Goal: Task Accomplishment & Management: Manage account settings

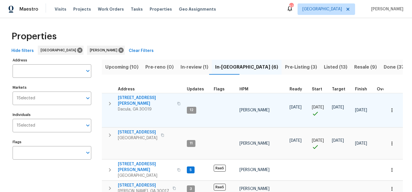
scroll to position [68, 0]
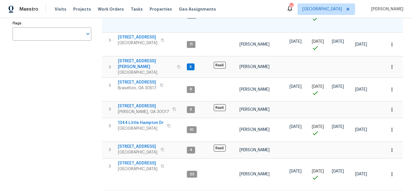
scroll to position [125, 0]
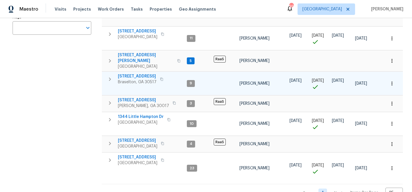
click at [141, 73] on span "9036 Lexington Ct" at bounding box center [137, 76] width 39 height 6
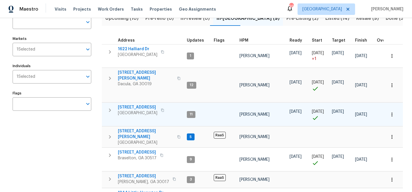
scroll to position [51, 0]
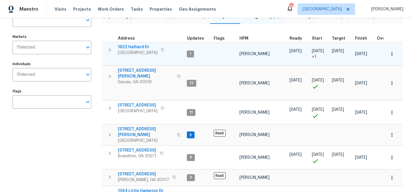
click at [134, 44] on span "1622 Halliard Dr" at bounding box center [138, 47] width 40 height 6
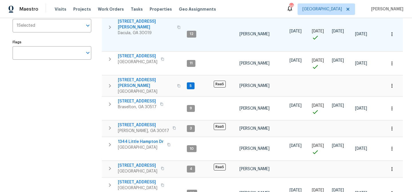
scroll to position [113, 0]
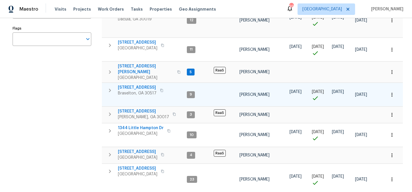
click at [145, 84] on span "9036 Lexington Ct" at bounding box center [137, 87] width 39 height 6
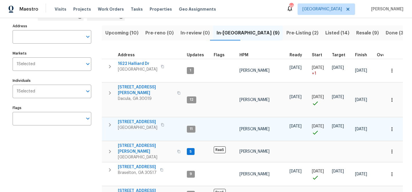
scroll to position [31, 0]
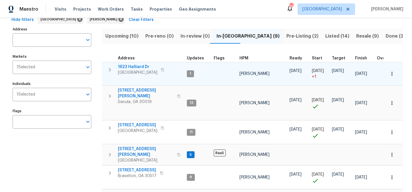
click at [124, 65] on span "1622 Halliard Dr" at bounding box center [138, 67] width 40 height 6
click at [132, 65] on span "1622 Halliard Dr" at bounding box center [138, 67] width 40 height 6
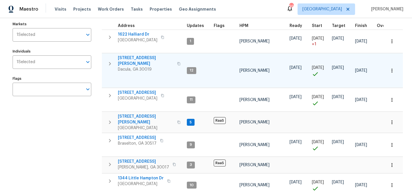
scroll to position [64, 0]
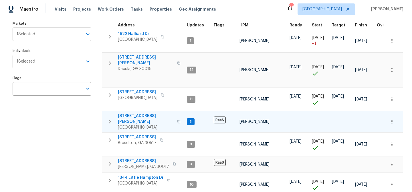
click at [138, 113] on span "135 Harris Cir" at bounding box center [146, 118] width 56 height 11
click at [132, 113] on span "135 Harris Cir" at bounding box center [146, 118] width 56 height 11
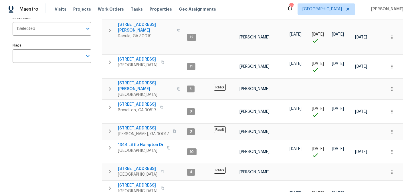
scroll to position [96, 0]
click at [178, 88] on icon "button" at bounding box center [179, 89] width 3 height 3
click at [177, 87] on icon "button" at bounding box center [178, 88] width 3 height 3
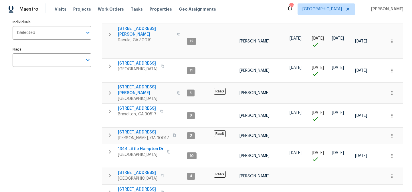
scroll to position [125, 0]
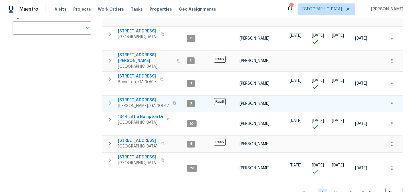
click at [134, 97] on span "[STREET_ADDRESS]" at bounding box center [143, 100] width 51 height 6
click at [132, 97] on span "[STREET_ADDRESS]" at bounding box center [143, 100] width 51 height 6
click at [173, 101] on icon "button" at bounding box center [174, 102] width 3 height 3
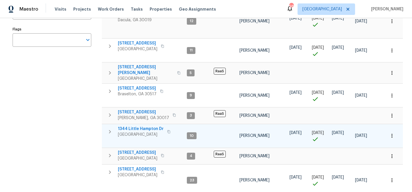
scroll to position [111, 0]
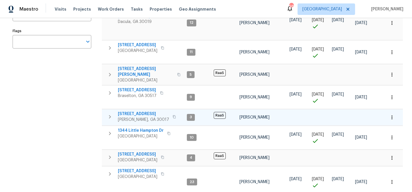
click at [138, 111] on span "1621 Annapolis Way" at bounding box center [143, 114] width 51 height 6
click at [142, 111] on span "1621 Annapolis Way" at bounding box center [143, 114] width 51 height 6
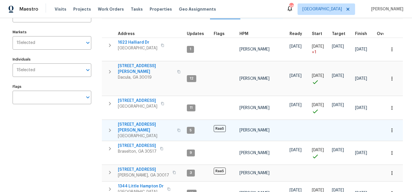
scroll to position [50, 0]
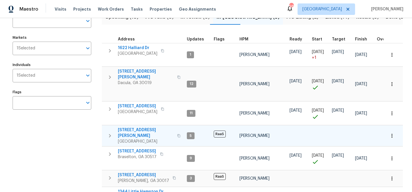
click at [127, 127] on span "135 Harris Cir" at bounding box center [146, 132] width 56 height 11
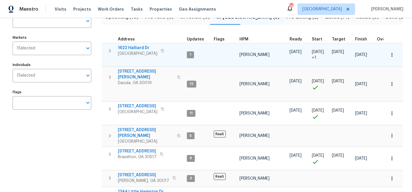
click at [137, 46] on span "1622 Halliard Dr" at bounding box center [138, 48] width 40 height 6
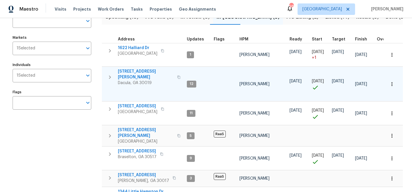
click at [128, 71] on span "[STREET_ADDRESS][PERSON_NAME]" at bounding box center [146, 73] width 56 height 11
click at [142, 71] on span "[STREET_ADDRESS][PERSON_NAME]" at bounding box center [146, 73] width 56 height 11
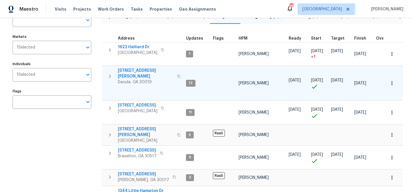
click at [128, 72] on span "[STREET_ADDRESS][PERSON_NAME]" at bounding box center [146, 73] width 56 height 11
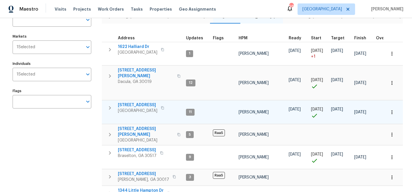
click at [137, 102] on span "550 Wayside Dr" at bounding box center [138, 105] width 40 height 6
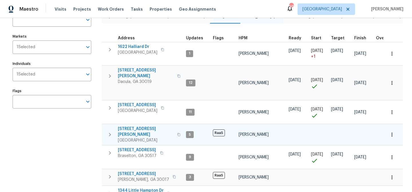
click at [133, 126] on span "135 Harris Cir" at bounding box center [146, 131] width 56 height 11
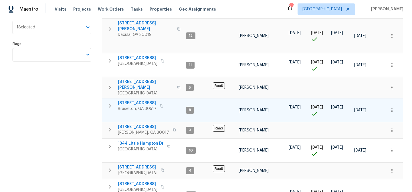
click at [136, 100] on span "9036 Lexington Ct" at bounding box center [137, 103] width 39 height 6
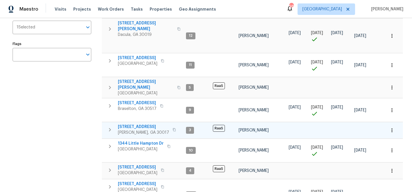
click at [138, 124] on span "1621 Annapolis Way" at bounding box center [143, 127] width 51 height 6
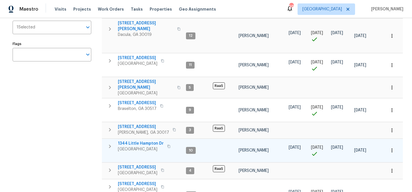
click at [151, 140] on span "1344 Little Hampton Dr" at bounding box center [141, 143] width 46 height 6
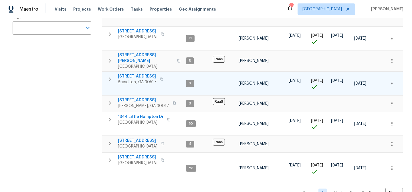
scroll to position [0, 0]
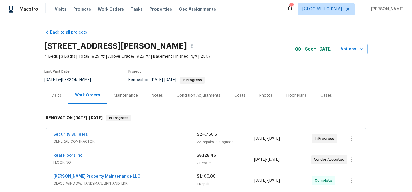
click at [152, 95] on div "Notes" at bounding box center [157, 96] width 11 height 6
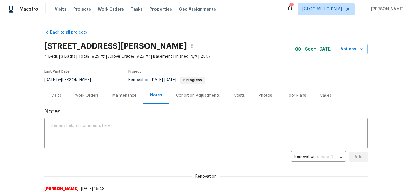
click at [79, 93] on div "Work Orders" at bounding box center [87, 96] width 24 height 6
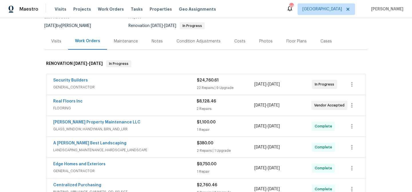
scroll to position [50, 0]
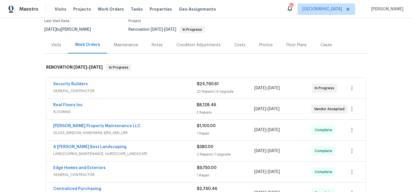
click at [152, 43] on div "Notes" at bounding box center [157, 45] width 11 height 6
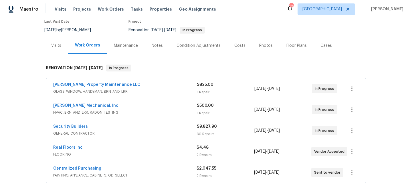
scroll to position [60, 0]
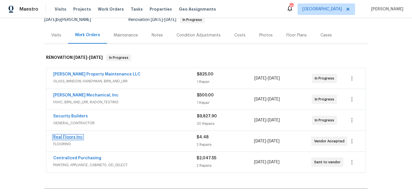
click at [73, 137] on link "Real Floors Inc" at bounding box center [67, 137] width 29 height 4
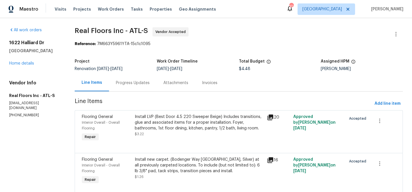
scroll to position [21, 0]
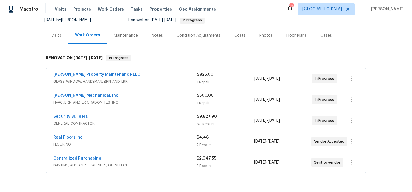
scroll to position [59, 0]
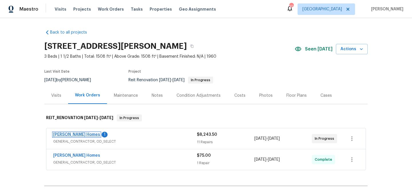
click at [73, 134] on link "[PERSON_NAME] Homes" at bounding box center [76, 134] width 47 height 4
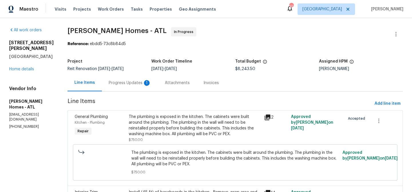
click at [123, 83] on div "Progress Updates 1" at bounding box center [130, 83] width 42 height 6
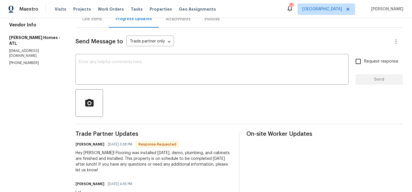
scroll to position [104, 0]
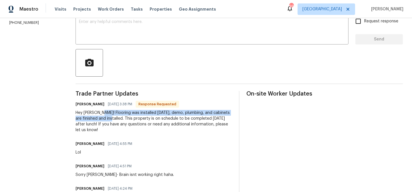
drag, startPoint x: 102, startPoint y: 112, endPoint x: 118, endPoint y: 116, distance: 16.7
click at [118, 117] on div "Hey Michael! Flooring was installed today, demo, plumbing, and cabinets are fin…" at bounding box center [154, 121] width 157 height 23
copy div "Flooring was installed today, demo, plumbing, and cabinets are finished and ins…"
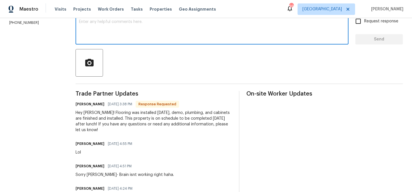
click at [127, 31] on textarea at bounding box center [212, 30] width 266 height 20
type textarea "Thank you!"
click at [369, 40] on span "Send" at bounding box center [379, 39] width 38 height 7
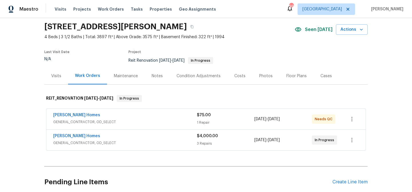
scroll to position [24, 0]
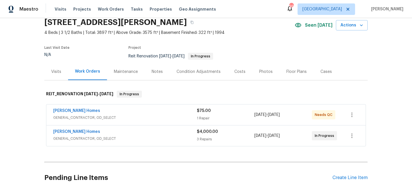
click at [146, 112] on div "[PERSON_NAME] Homes" at bounding box center [125, 111] width 144 height 7
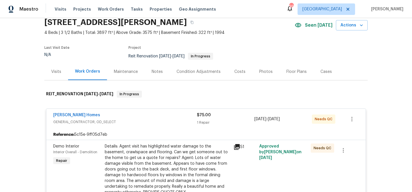
click at [243, 160] on div "51" at bounding box center [245, 171] width 26 height 61
click at [210, 160] on div "Details: Agent visit has highlighted water damage to the basement, crawlspace a…" at bounding box center [167, 169] width 125 height 52
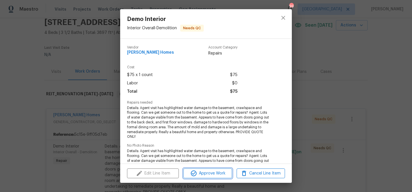
click at [222, 172] on span "Approve Work" at bounding box center [207, 173] width 45 height 7
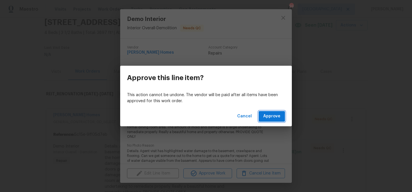
click at [271, 119] on span "Approve" at bounding box center [271, 116] width 17 height 7
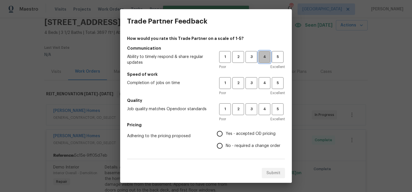
drag, startPoint x: 266, startPoint y: 54, endPoint x: 267, endPoint y: 78, distance: 24.1
click at [266, 54] on span "4" at bounding box center [264, 57] width 11 height 7
drag, startPoint x: 266, startPoint y: 81, endPoint x: 265, endPoint y: 86, distance: 4.7
click at [266, 81] on span "4" at bounding box center [264, 83] width 11 height 7
drag, startPoint x: 265, startPoint y: 109, endPoint x: 253, endPoint y: 119, distance: 15.8
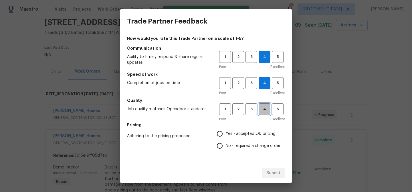
click at [263, 110] on span "4" at bounding box center [264, 109] width 11 height 7
click at [244, 134] on span "Yes - accepted OD pricing" at bounding box center [251, 134] width 50 height 6
click at [226, 134] on input "Yes - accepted OD pricing" at bounding box center [220, 133] width 12 height 12
radio input "true"
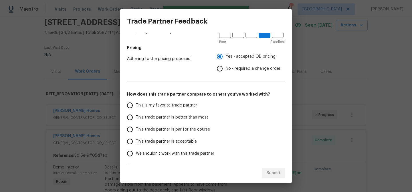
scroll to position [99, 0]
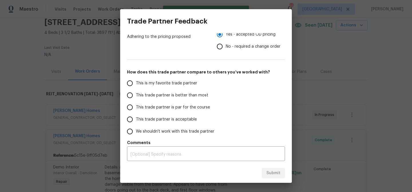
drag, startPoint x: 202, startPoint y: 93, endPoint x: 210, endPoint y: 97, distance: 9.1
click at [203, 93] on span "This trade partner is better than most" at bounding box center [172, 95] width 72 height 6
click at [136, 93] on input "This trade partner is better than most" at bounding box center [130, 95] width 12 height 12
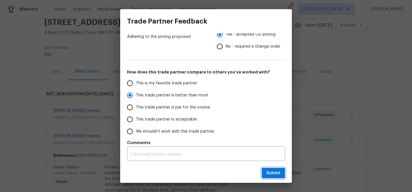
click at [274, 168] on button "Submit" at bounding box center [273, 173] width 23 height 11
radio input "true"
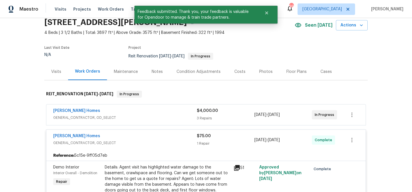
click at [131, 113] on div "Therrien Homes" at bounding box center [125, 111] width 144 height 7
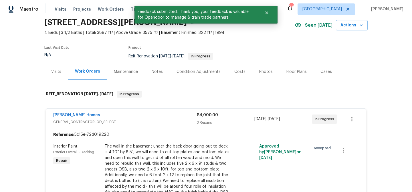
click at [148, 114] on div "Therrien Homes" at bounding box center [125, 115] width 144 height 7
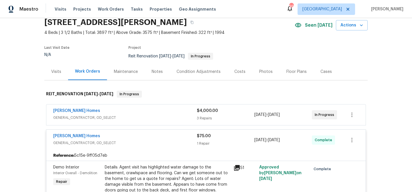
click at [145, 135] on div "Therrien Homes" at bounding box center [125, 136] width 144 height 7
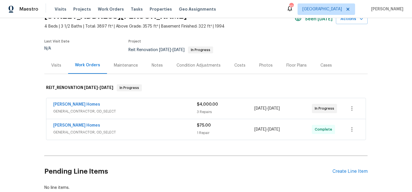
scroll to position [27, 0]
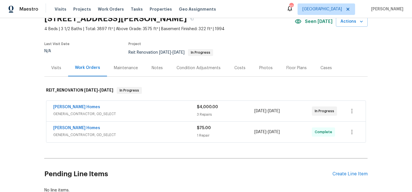
click at [159, 69] on div "Notes" at bounding box center [157, 68] width 11 height 6
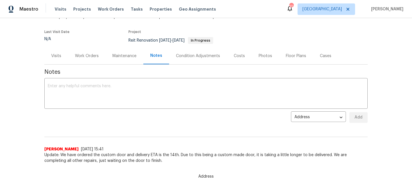
scroll to position [40, 0]
click at [80, 56] on div "Work Orders" at bounding box center [87, 56] width 24 height 6
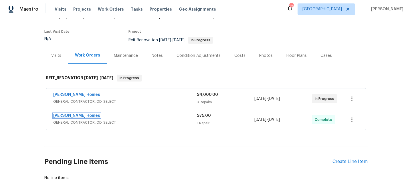
click at [67, 115] on link "[PERSON_NAME] Homes" at bounding box center [76, 115] width 47 height 4
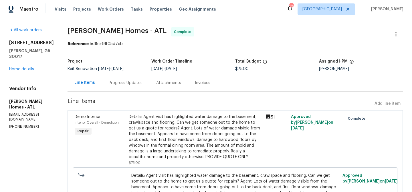
click at [111, 82] on div "Progress Updates" at bounding box center [126, 83] width 34 height 6
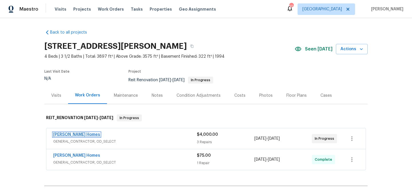
click at [73, 133] on link "[PERSON_NAME] Homes" at bounding box center [76, 134] width 47 height 4
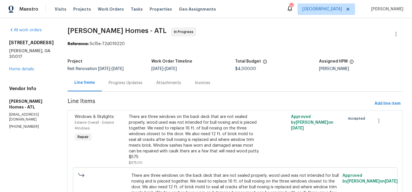
click at [109, 81] on div "Progress Updates" at bounding box center [126, 83] width 34 height 6
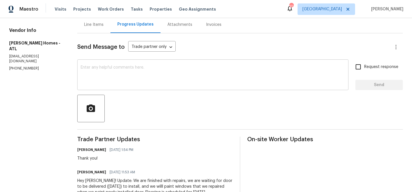
scroll to position [115, 0]
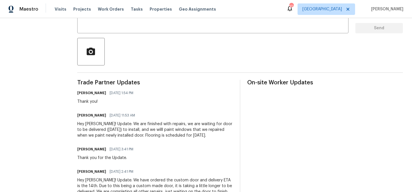
drag, startPoint x: 134, startPoint y: 123, endPoint x: 226, endPoint y: 135, distance: 92.4
click at [226, 135] on div "Hey [PERSON_NAME]! Update: We are finished with repairs, we are waiting for doo…" at bounding box center [155, 129] width 156 height 17
copy div "finished with repairs, we are waiting for door to be delivered ([DATE]) to inst…"
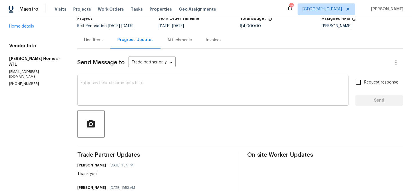
scroll to position [0, 0]
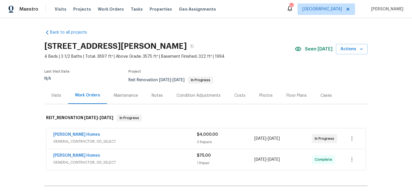
drag, startPoint x: 156, startPoint y: 94, endPoint x: 153, endPoint y: 94, distance: 3.7
click at [156, 94] on div "Notes" at bounding box center [157, 96] width 11 height 6
click at [162, 96] on div "Notes" at bounding box center [157, 96] width 11 height 6
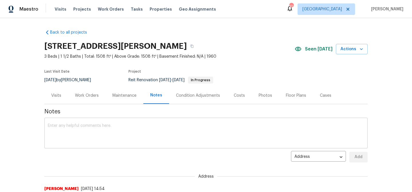
click at [124, 123] on textarea at bounding box center [206, 133] width 317 height 20
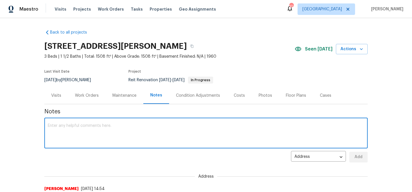
paste textarea "Flooring was installed today, demo, plumbing, and cabinets are finished and ins…"
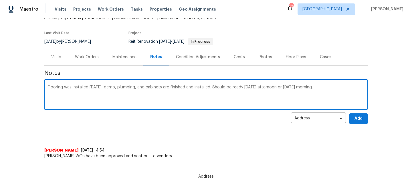
scroll to position [40, 0]
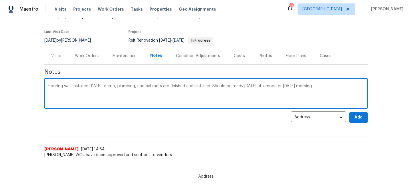
type textarea "Flooring was installed today, demo, plumbing, and cabinets are finished and ins…"
click at [357, 117] on span "Add" at bounding box center [358, 117] width 9 height 7
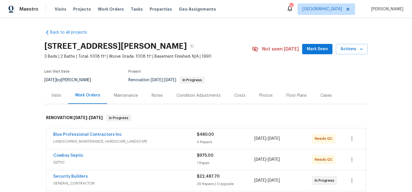
click at [308, 49] on button "Mark Seen" at bounding box center [317, 49] width 30 height 11
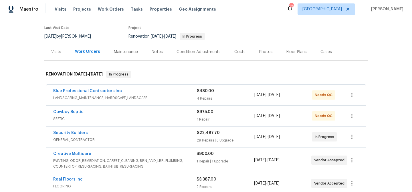
scroll to position [58, 0]
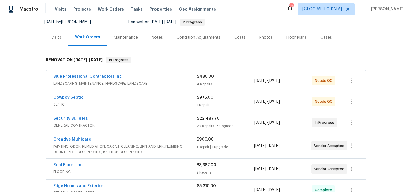
click at [157, 35] on div "Notes" at bounding box center [157, 38] width 11 height 6
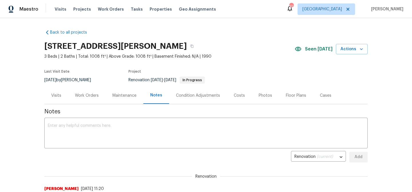
click at [79, 94] on div "Work Orders" at bounding box center [87, 96] width 24 height 6
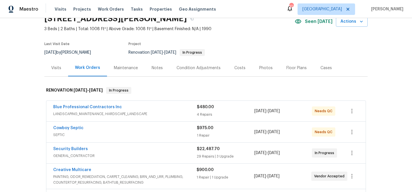
scroll to position [28, 0]
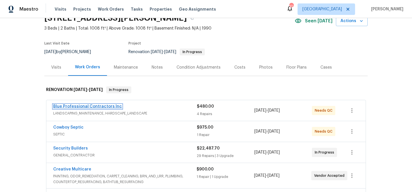
click at [98, 105] on link "Blue Professional Contractors Inc" at bounding box center [87, 106] width 69 height 4
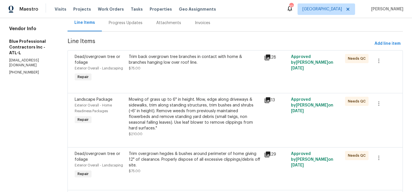
scroll to position [60, 0]
click at [175, 81] on div "Trim back overgrown tree branches in contact with home & branches hanging low o…" at bounding box center [194, 68] width 135 height 32
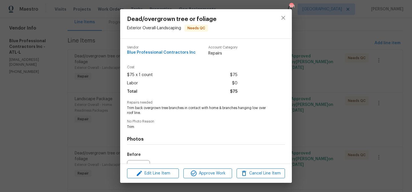
scroll to position [62, 0]
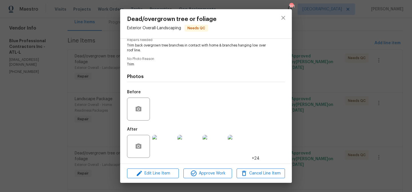
click at [163, 134] on div at bounding box center [163, 146] width 25 height 30
click at [190, 148] on img at bounding box center [189, 146] width 23 height 23
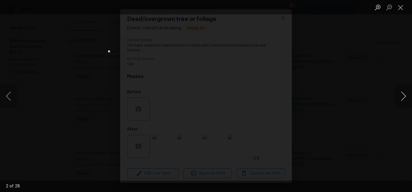
click at [402, 98] on button "Next image" at bounding box center [403, 95] width 17 height 23
click at [402, 97] on button "Next image" at bounding box center [403, 95] width 17 height 23
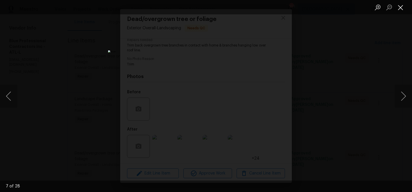
click at [399, 8] on button "Close lightbox" at bounding box center [400, 7] width 11 height 10
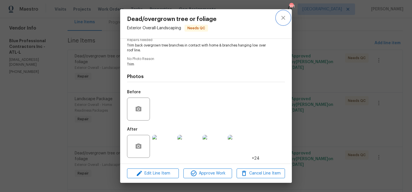
click at [283, 19] on icon "close" at bounding box center [283, 17] width 7 height 7
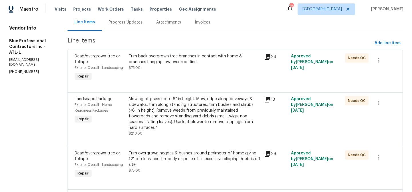
scroll to position [0, 0]
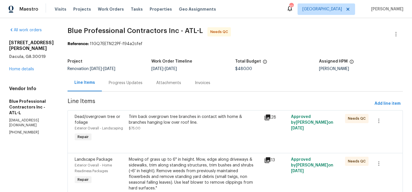
click at [174, 123] on div "Trim back overgrown tree branches in contact with home & branches hanging low o…" at bounding box center [195, 119] width 132 height 11
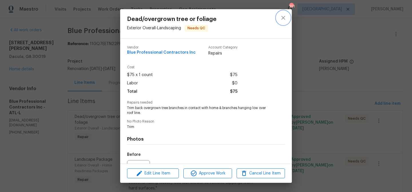
click at [284, 17] on icon "close" at bounding box center [284, 18] width 4 height 4
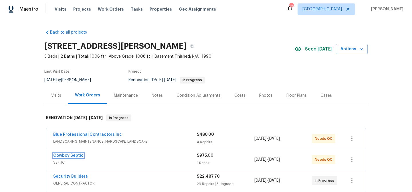
click at [78, 156] on link "Cowboy Septic" at bounding box center [68, 155] width 30 height 4
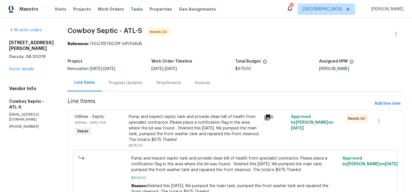
scroll to position [30, 0]
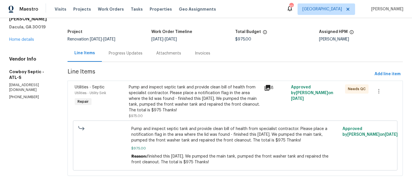
click at [175, 100] on div "Pump and inspect septic tank and provide clean bill of health from specialist c…" at bounding box center [195, 98] width 132 height 29
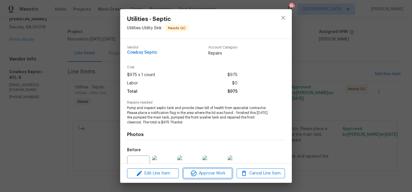
click at [208, 173] on span "Approve Work" at bounding box center [207, 173] width 45 height 7
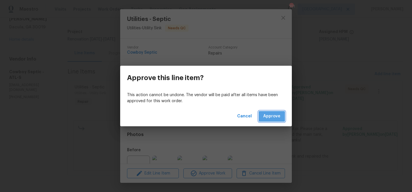
click at [268, 116] on span "Approve" at bounding box center [271, 116] width 17 height 7
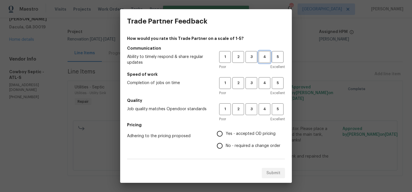
click at [263, 58] on span "4" at bounding box center [264, 57] width 11 height 7
drag, startPoint x: 264, startPoint y: 85, endPoint x: 264, endPoint y: 98, distance: 12.3
click at [264, 86] on span "4" at bounding box center [264, 83] width 11 height 7
drag, startPoint x: 264, startPoint y: 111, endPoint x: 234, endPoint y: 130, distance: 35.9
click at [261, 111] on span "4" at bounding box center [264, 109] width 11 height 7
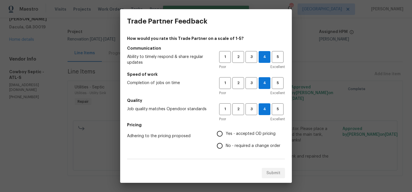
click at [233, 133] on span "Yes - accepted OD pricing" at bounding box center [251, 134] width 50 height 6
click at [226, 133] on input "Yes - accepted OD pricing" at bounding box center [220, 133] width 12 height 12
radio input "true"
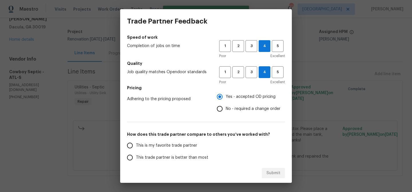
scroll to position [39, 0]
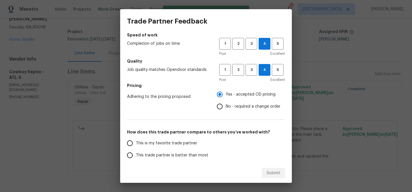
click at [194, 157] on span "This trade partner is better than most" at bounding box center [172, 155] width 72 height 6
click at [136, 157] on input "This trade partner is better than most" at bounding box center [130, 155] width 12 height 12
click at [271, 172] on span "Submit" at bounding box center [274, 172] width 14 height 7
radio input "true"
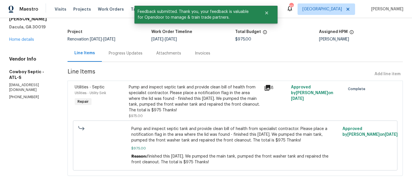
scroll to position [0, 0]
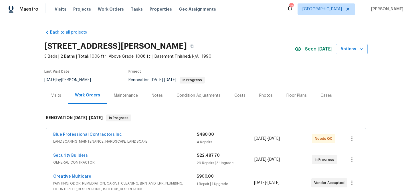
click at [154, 93] on div "Notes" at bounding box center [157, 96] width 11 height 6
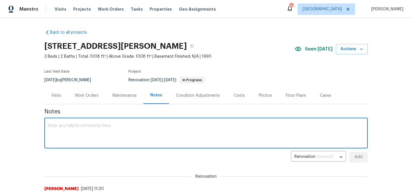
click at [100, 130] on textarea at bounding box center [206, 133] width 317 height 20
type textarea "Septic pump and repairs are complete"
click at [355, 155] on span "Add" at bounding box center [358, 156] width 9 height 7
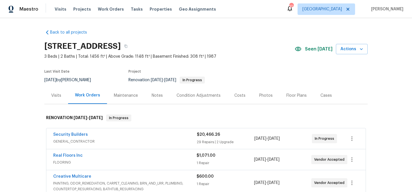
click at [312, 48] on span "Seen [DATE]" at bounding box center [318, 49] width 27 height 6
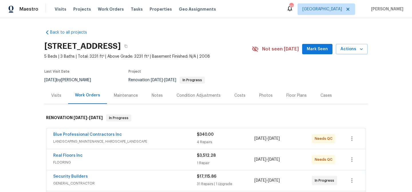
click at [310, 52] on span "Mark Seen" at bounding box center [317, 49] width 21 height 7
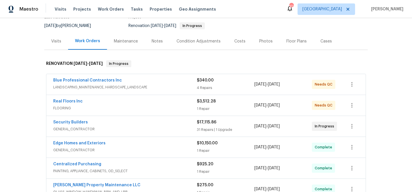
scroll to position [55, 0]
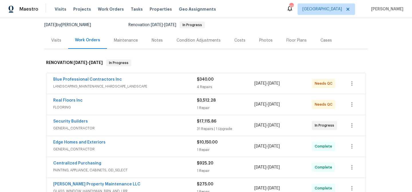
click at [82, 104] on span "FLOORING" at bounding box center [125, 107] width 144 height 6
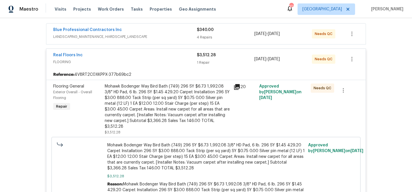
scroll to position [105, 0]
click at [168, 114] on div "Mohawk Bodenger Way Bird Bath (749) 296 SY $6.73 1,992.08 3/8" HD Pad, 6 lb. 29…" at bounding box center [167, 106] width 125 height 46
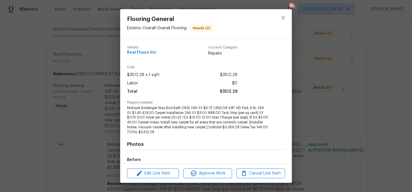
scroll to position [67, 0]
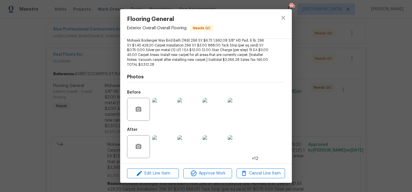
click at [168, 147] on img at bounding box center [163, 146] width 23 height 23
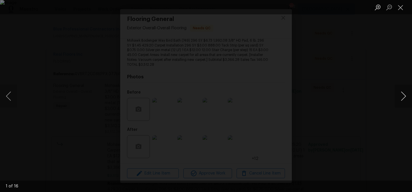
click at [404, 92] on button "Next image" at bounding box center [403, 95] width 17 height 23
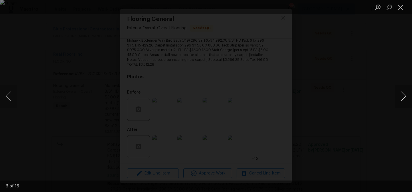
click at [404, 92] on button "Next image" at bounding box center [403, 95] width 17 height 23
click at [402, 7] on button "Close lightbox" at bounding box center [400, 7] width 11 height 10
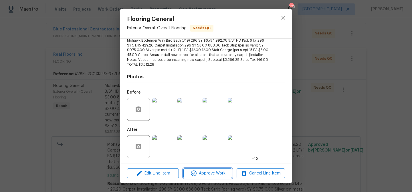
click at [201, 170] on span "Approve Work" at bounding box center [207, 173] width 45 height 7
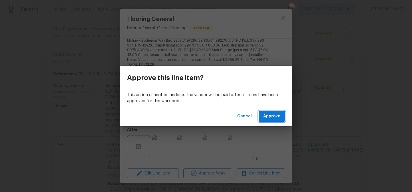
click at [271, 112] on button "Approve" at bounding box center [272, 116] width 26 height 11
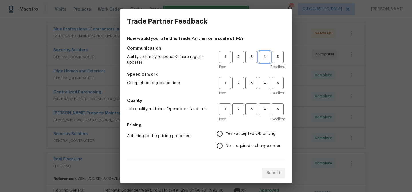
drag, startPoint x: 267, startPoint y: 58, endPoint x: 269, endPoint y: 71, distance: 12.4
click at [267, 59] on span "4" at bounding box center [264, 57] width 11 height 7
drag, startPoint x: 267, startPoint y: 85, endPoint x: 273, endPoint y: 95, distance: 10.9
click at [269, 88] on button "4" at bounding box center [265, 83] width 12 height 12
click at [258, 110] on div "1 2 3 4 5" at bounding box center [252, 109] width 66 height 12
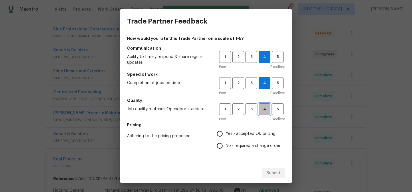
click at [263, 109] on span "4" at bounding box center [264, 109] width 11 height 7
drag, startPoint x: 238, startPoint y: 131, endPoint x: 212, endPoint y: 101, distance: 39.4
click at [238, 131] on span "Yes - accepted OD pricing" at bounding box center [251, 134] width 50 height 6
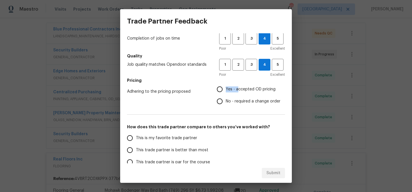
scroll to position [99, 0]
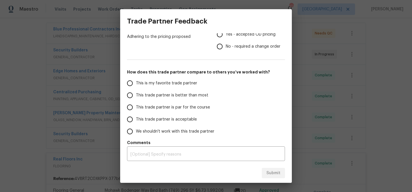
click at [181, 93] on span "This trade partner is better than most" at bounding box center [172, 95] width 72 height 6
click at [136, 93] on input "This trade partner is better than most" at bounding box center [130, 95] width 12 height 12
radio input "true"
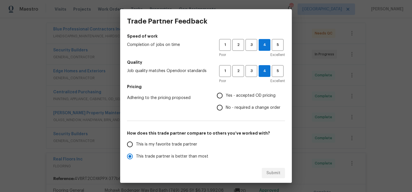
scroll to position [24, 0]
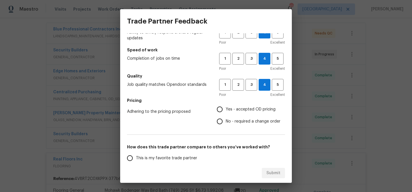
click at [224, 108] on input "Yes - accepted OD pricing" at bounding box center [220, 109] width 12 height 12
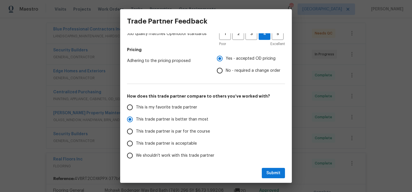
scroll to position [99, 0]
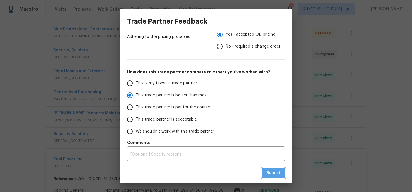
click at [276, 170] on span "Submit" at bounding box center [274, 172] width 14 height 7
radio input "false"
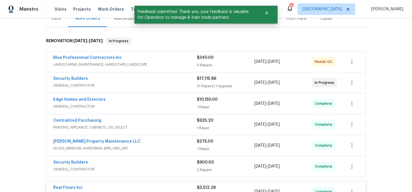
scroll to position [76, 0]
click at [162, 60] on div "Blue Professional Contractors Inc" at bounding box center [125, 58] width 144 height 7
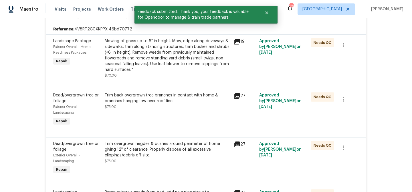
scroll to position [138, 0]
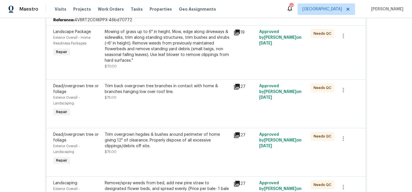
click at [170, 65] on div "Mowing of grass up to 6" in height. Mow, edge along driveways & sidewalks, trim…" at bounding box center [167, 49] width 125 height 40
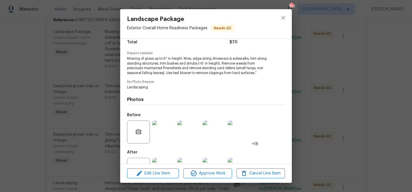
scroll to position [72, 0]
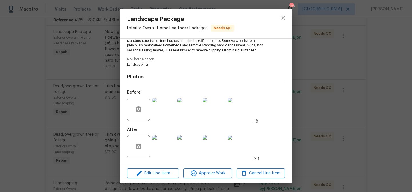
click at [162, 144] on img at bounding box center [163, 146] width 23 height 23
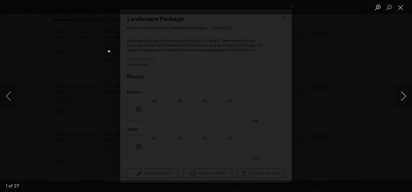
click at [402, 95] on button "Next image" at bounding box center [403, 95] width 17 height 23
click at [13, 95] on button "Previous image" at bounding box center [8, 95] width 17 height 23
click at [405, 99] on button "Next image" at bounding box center [403, 95] width 17 height 23
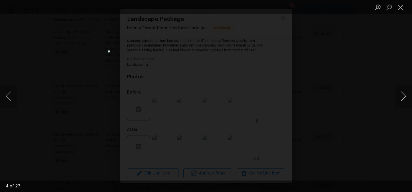
click at [405, 99] on button "Next image" at bounding box center [403, 95] width 17 height 23
click at [403, 9] on button "Close lightbox" at bounding box center [400, 7] width 11 height 10
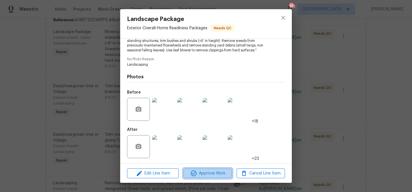
click at [206, 174] on span "Approve Work" at bounding box center [207, 173] width 45 height 7
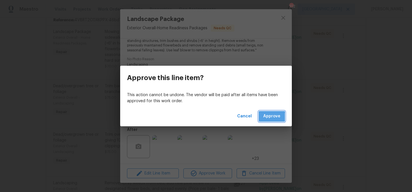
click at [269, 116] on span "Approve" at bounding box center [271, 116] width 17 height 7
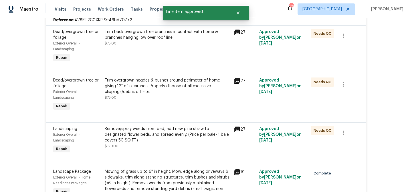
click at [198, 94] on div "Trim overgrown hegdes & bushes around perimeter of home giving 12" of clearance…" at bounding box center [167, 85] width 125 height 17
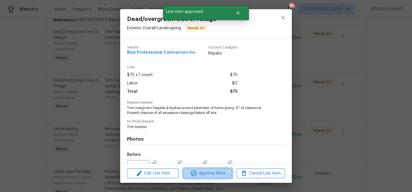
click at [223, 173] on span "Approve Work" at bounding box center [207, 173] width 45 height 7
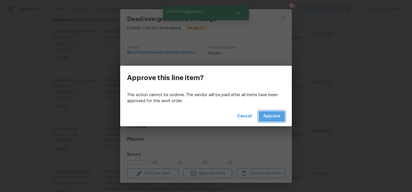
click at [275, 112] on button "Approve" at bounding box center [272, 116] width 26 height 11
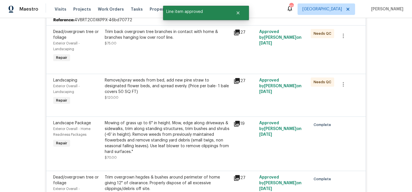
click at [185, 99] on div "Remove/spray weeds from bed, add new pine straw to designated flower beds, and …" at bounding box center [167, 88] width 125 height 23
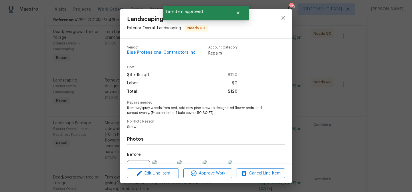
scroll to position [62, 0]
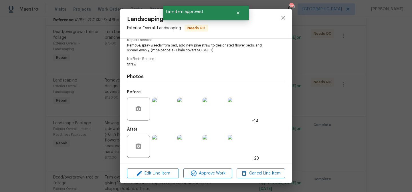
click at [164, 150] on img at bounding box center [163, 146] width 23 height 23
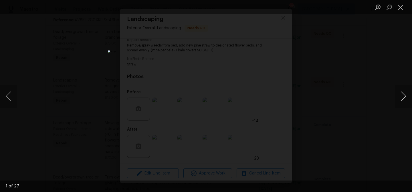
click at [403, 96] on button "Next image" at bounding box center [403, 95] width 17 height 23
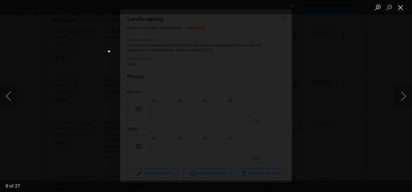
click at [401, 6] on button "Close lightbox" at bounding box center [400, 7] width 11 height 10
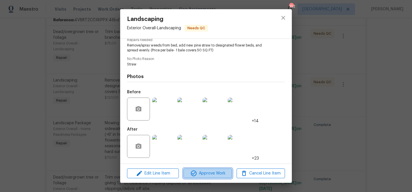
click at [209, 169] on button "Approve Work" at bounding box center [208, 173] width 48 height 10
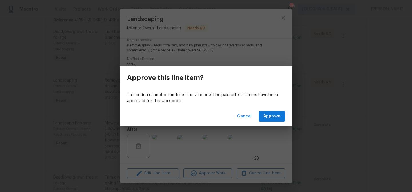
click at [271, 122] on div "Cancel Approve" at bounding box center [206, 116] width 172 height 20
click at [273, 116] on span "Approve" at bounding box center [271, 116] width 17 height 7
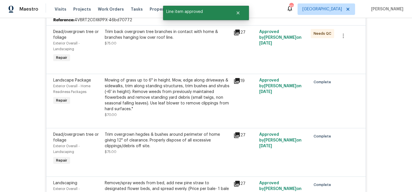
click at [185, 48] on div "Trim back overgrown tree branches in contact with home & branches hanging low o…" at bounding box center [167, 46] width 129 height 38
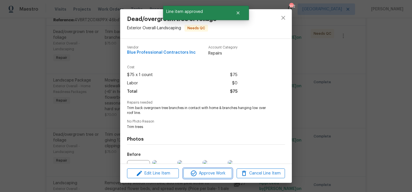
click at [213, 174] on span "Approve Work" at bounding box center [207, 173] width 45 height 7
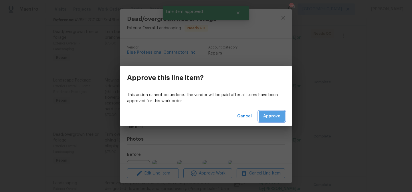
click at [274, 111] on button "Approve" at bounding box center [272, 116] width 26 height 11
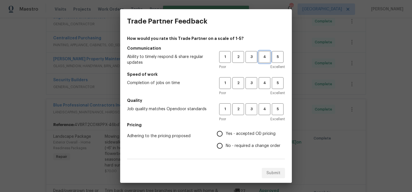
drag, startPoint x: 262, startPoint y: 54, endPoint x: 266, endPoint y: 81, distance: 26.7
click at [261, 54] on span "4" at bounding box center [264, 57] width 11 height 7
drag, startPoint x: 266, startPoint y: 82, endPoint x: 263, endPoint y: 107, distance: 25.4
click at [266, 82] on span "4" at bounding box center [264, 83] width 11 height 7
drag, startPoint x: 263, startPoint y: 108, endPoint x: 247, endPoint y: 119, distance: 19.5
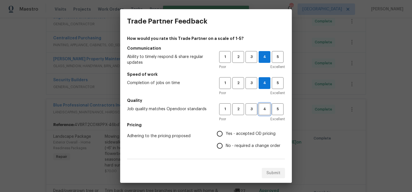
click at [262, 108] on span "4" at bounding box center [264, 109] width 11 height 7
click at [230, 133] on span "Yes - accepted OD pricing" at bounding box center [251, 134] width 50 height 6
click at [226, 133] on input "Yes - accepted OD pricing" at bounding box center [220, 133] width 12 height 12
radio input "true"
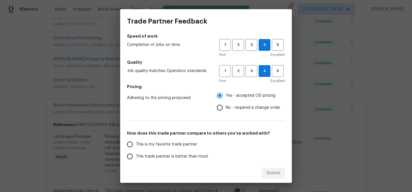
scroll to position [99, 0]
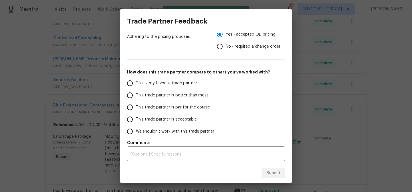
click at [192, 94] on span "This trade partner is better than most" at bounding box center [172, 95] width 72 height 6
click at [136, 94] on input "This trade partner is better than most" at bounding box center [130, 95] width 12 height 12
click at [269, 173] on span "Submit" at bounding box center [274, 172] width 14 height 7
radio input "true"
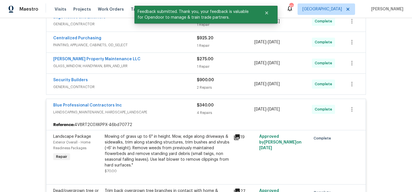
click at [179, 106] on div "Blue Professional Contractors Inc" at bounding box center [125, 105] width 144 height 7
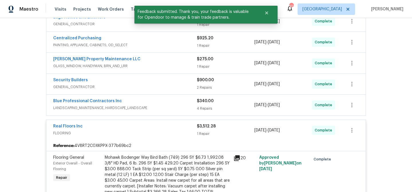
click at [168, 127] on div "Real Floors Inc" at bounding box center [125, 126] width 144 height 7
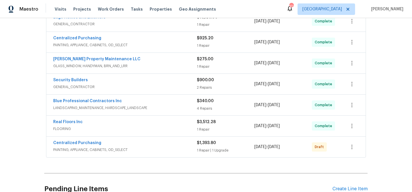
click at [158, 138] on div "Centralized Purchasing PAINTING, APPLIANCE, CABINETS, OD_SELECT $1,393.80 1 Rep…" at bounding box center [206, 146] width 320 height 21
click at [159, 147] on span "PAINTING, APPLIANCE, CABINETS, OD_SELECT" at bounding box center [125, 150] width 144 height 6
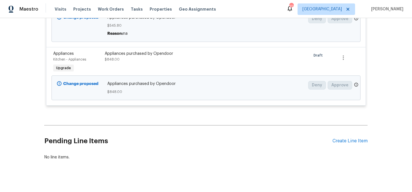
scroll to position [330, 0]
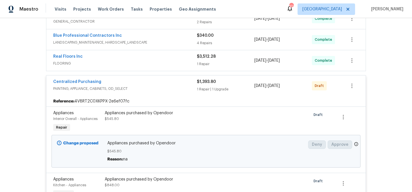
click at [146, 83] on div "Centralized Purchasing" at bounding box center [125, 82] width 144 height 7
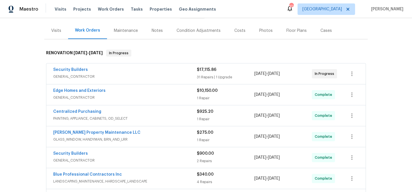
scroll to position [0, 0]
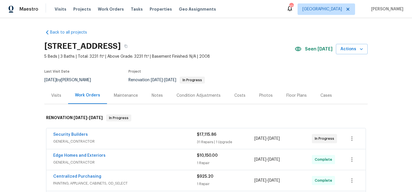
click at [155, 97] on div "Notes" at bounding box center [157, 96] width 11 height 6
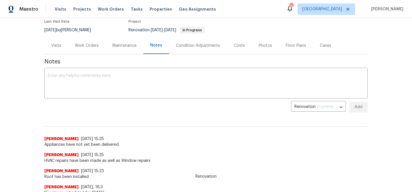
scroll to position [56, 0]
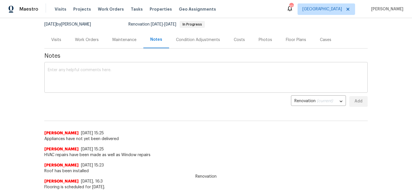
click at [99, 74] on textarea at bounding box center [206, 78] width 317 height 20
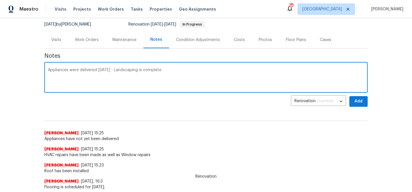
type textarea "Appliances were delivered today - Landscaping is complete"
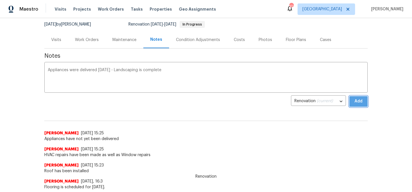
click at [358, 99] on span "Add" at bounding box center [358, 101] width 9 height 7
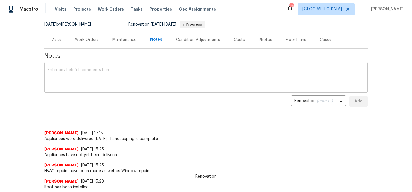
click at [158, 80] on textarea at bounding box center [206, 78] width 317 height 20
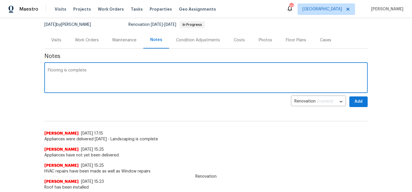
type textarea "Flooring is complete"
click at [361, 99] on span "Add" at bounding box center [358, 101] width 9 height 7
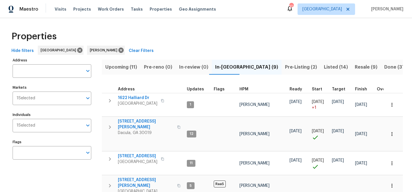
click at [99, 50] on div "Hide filters Atlanta Michael Durham Clear Filters" at bounding box center [206, 51] width 394 height 11
drag, startPoint x: 95, startPoint y: 51, endPoint x: 81, endPoint y: 55, distance: 14.8
click at [118, 51] on icon at bounding box center [121, 50] width 6 height 6
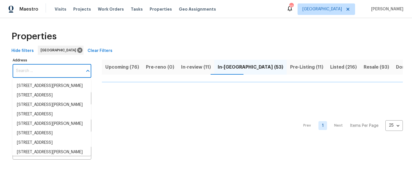
click at [29, 67] on input "Address" at bounding box center [48, 70] width 70 height 13
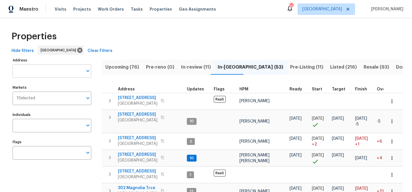
click at [37, 70] on input "Address" at bounding box center [48, 70] width 70 height 13
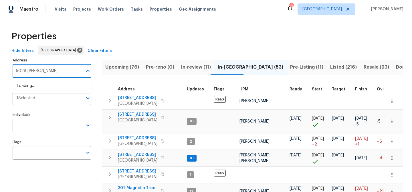
type input "5028 Nichols"
click at [39, 93] on li "5028 Nichols Dr Flowery Branch GA 30542" at bounding box center [51, 88] width 79 height 15
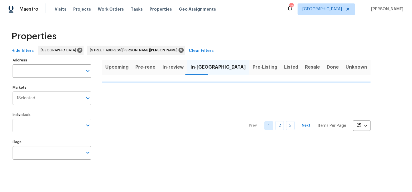
type input "5028 Nichols Dr Flowery Branch GA 30542"
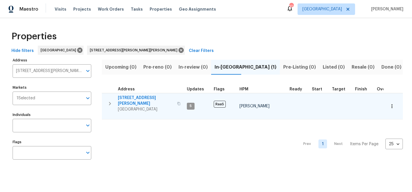
click at [391, 103] on icon "button" at bounding box center [392, 106] width 6 height 6
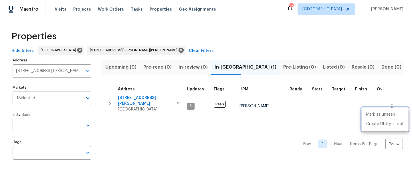
click at [304, 115] on div at bounding box center [206, 96] width 412 height 192
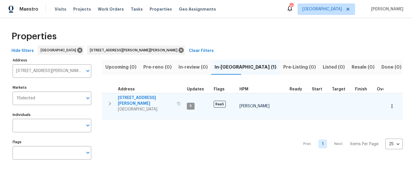
click at [143, 97] on span "5028 Nichols Dr" at bounding box center [146, 100] width 56 height 11
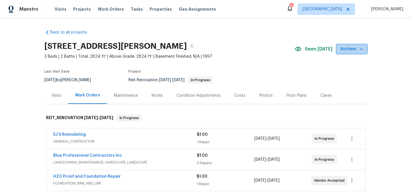
click at [349, 48] on span "Actions" at bounding box center [352, 49] width 23 height 7
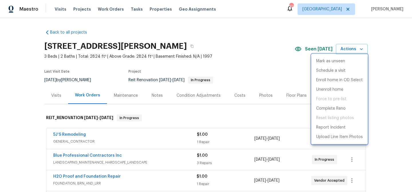
click at [284, 58] on div at bounding box center [206, 96] width 412 height 192
